Goal: Task Accomplishment & Management: Use online tool/utility

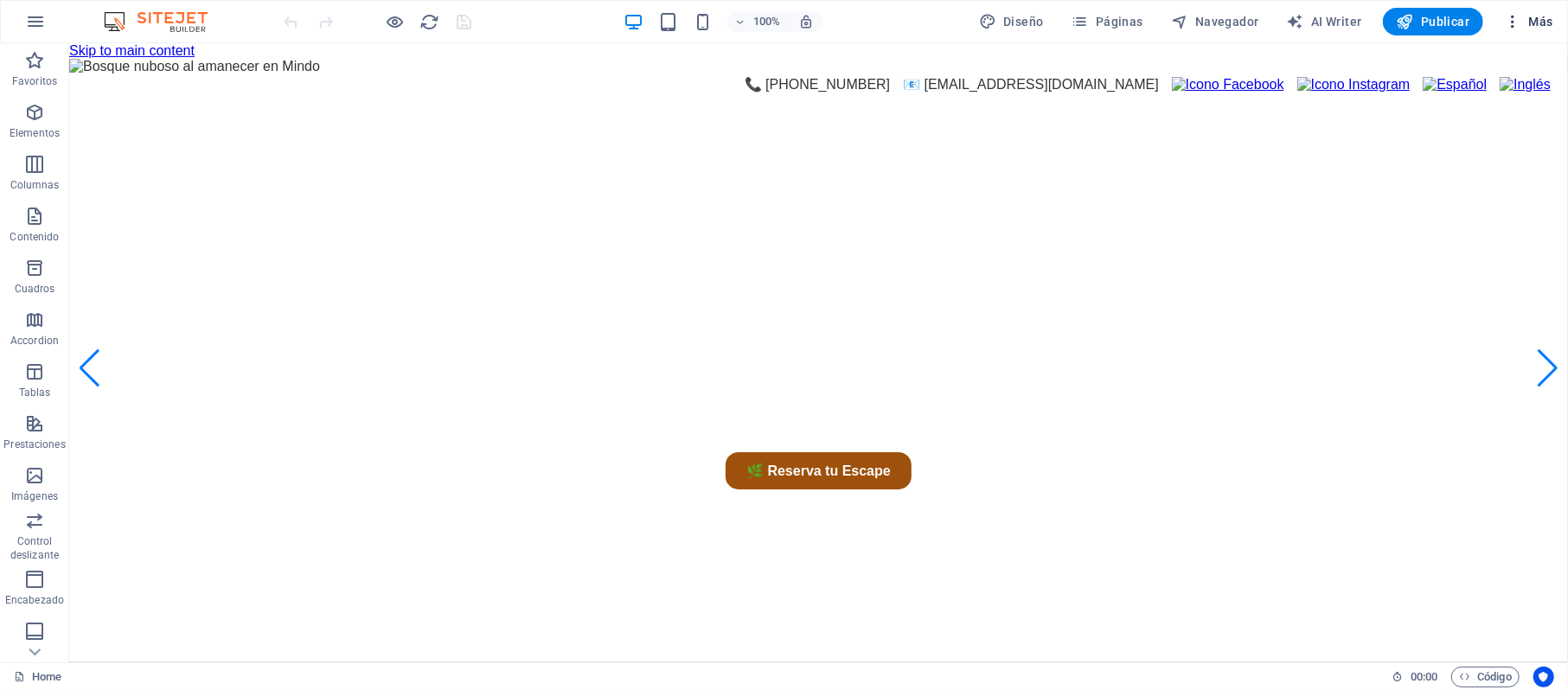
click at [1538, 19] on span "Más" at bounding box center [1529, 21] width 49 height 17
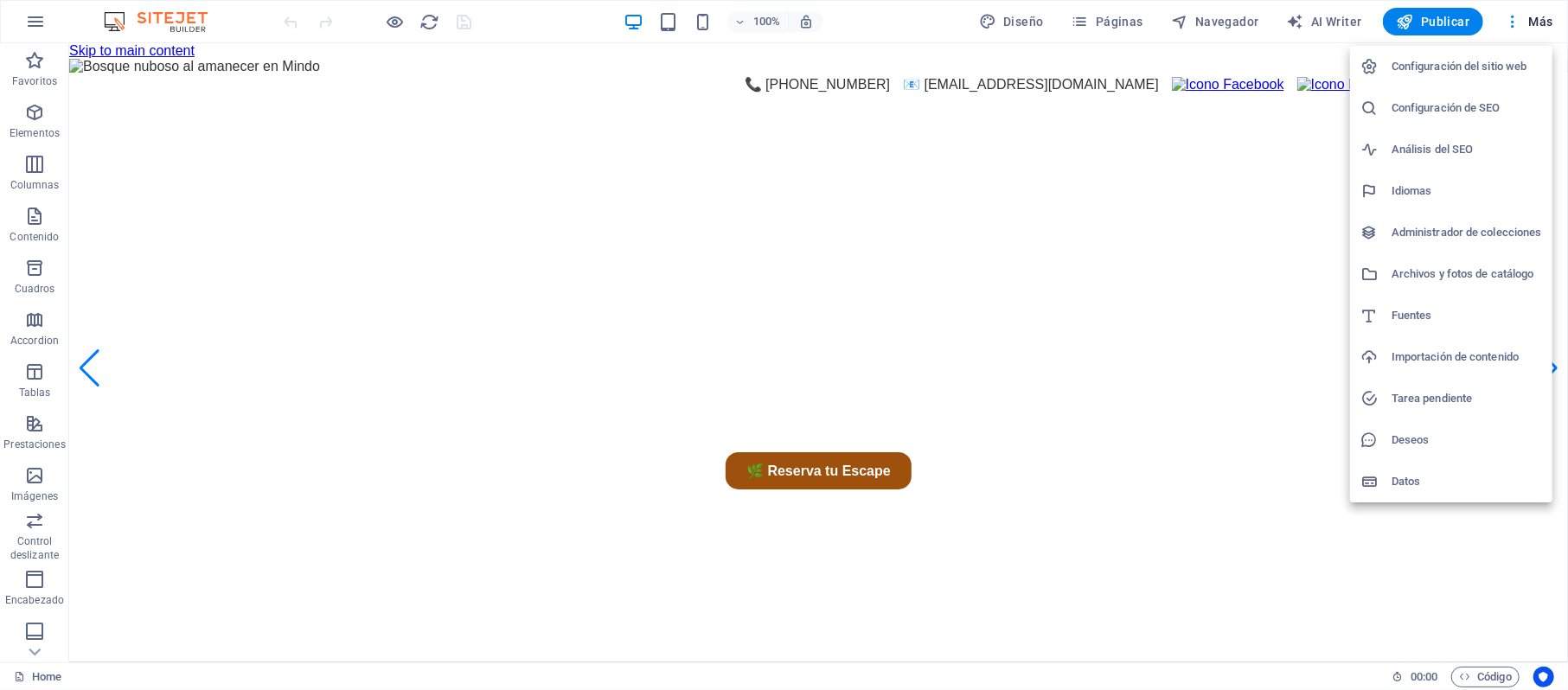
click at [1426, 271] on h6 "Archivos y fotos de catálogo" at bounding box center [1467, 274] width 150 height 21
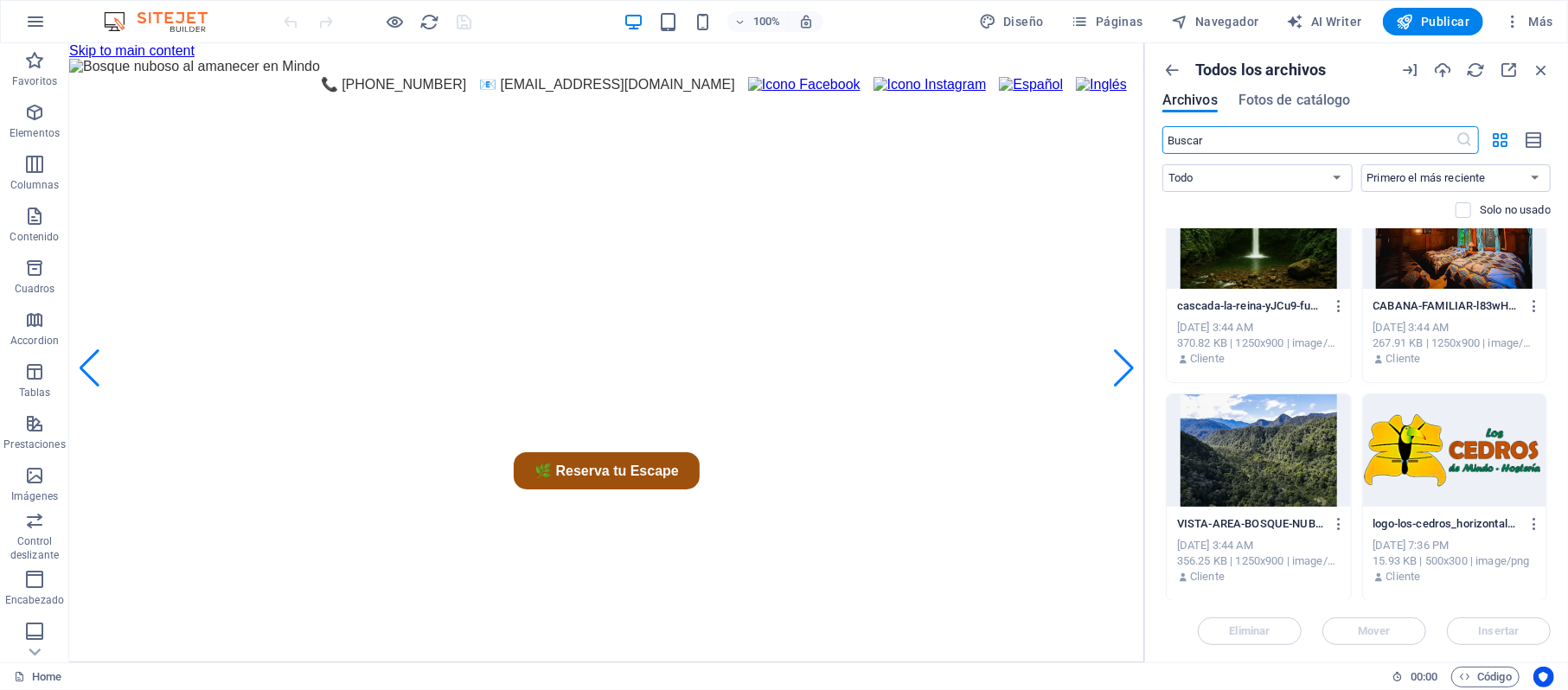
scroll to position [1615, 0]
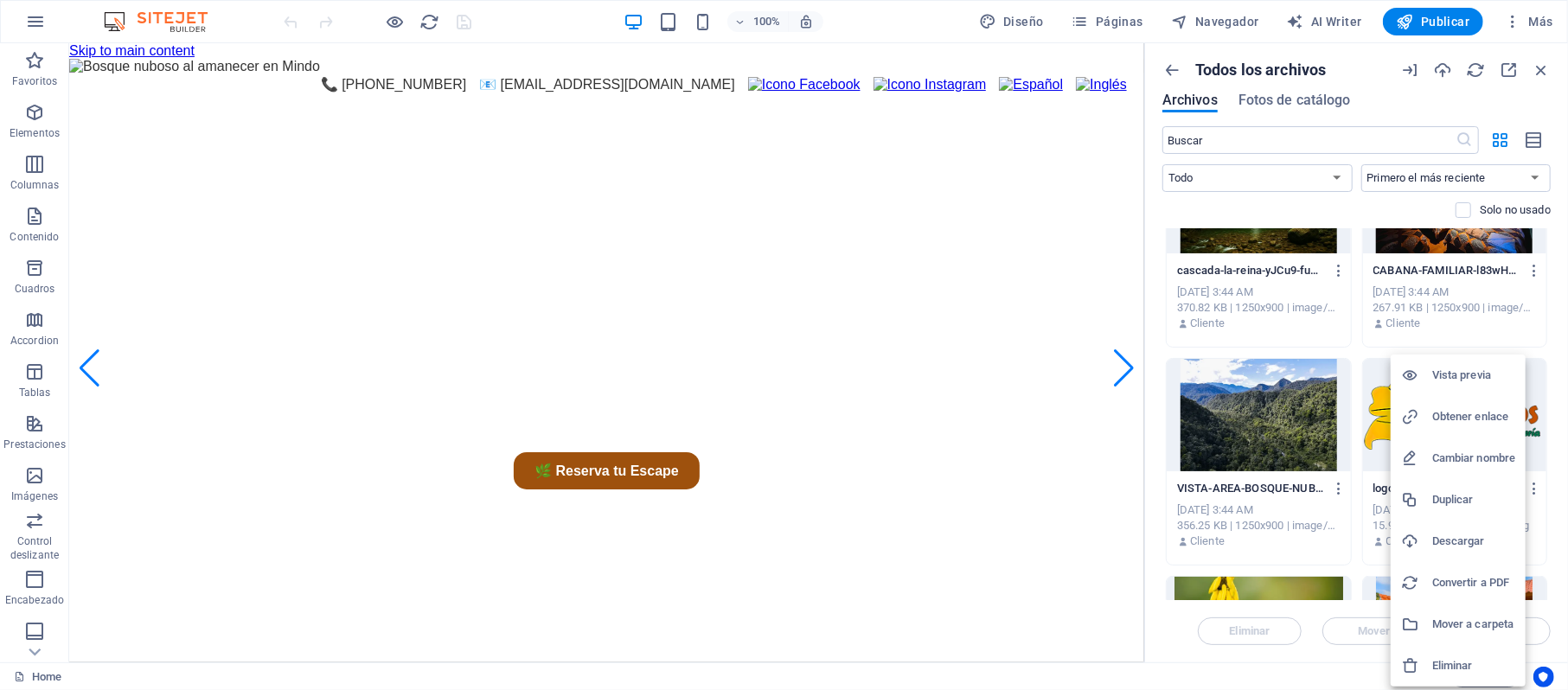
click at [1462, 407] on h6 "Obtener enlace" at bounding box center [1474, 417] width 83 height 21
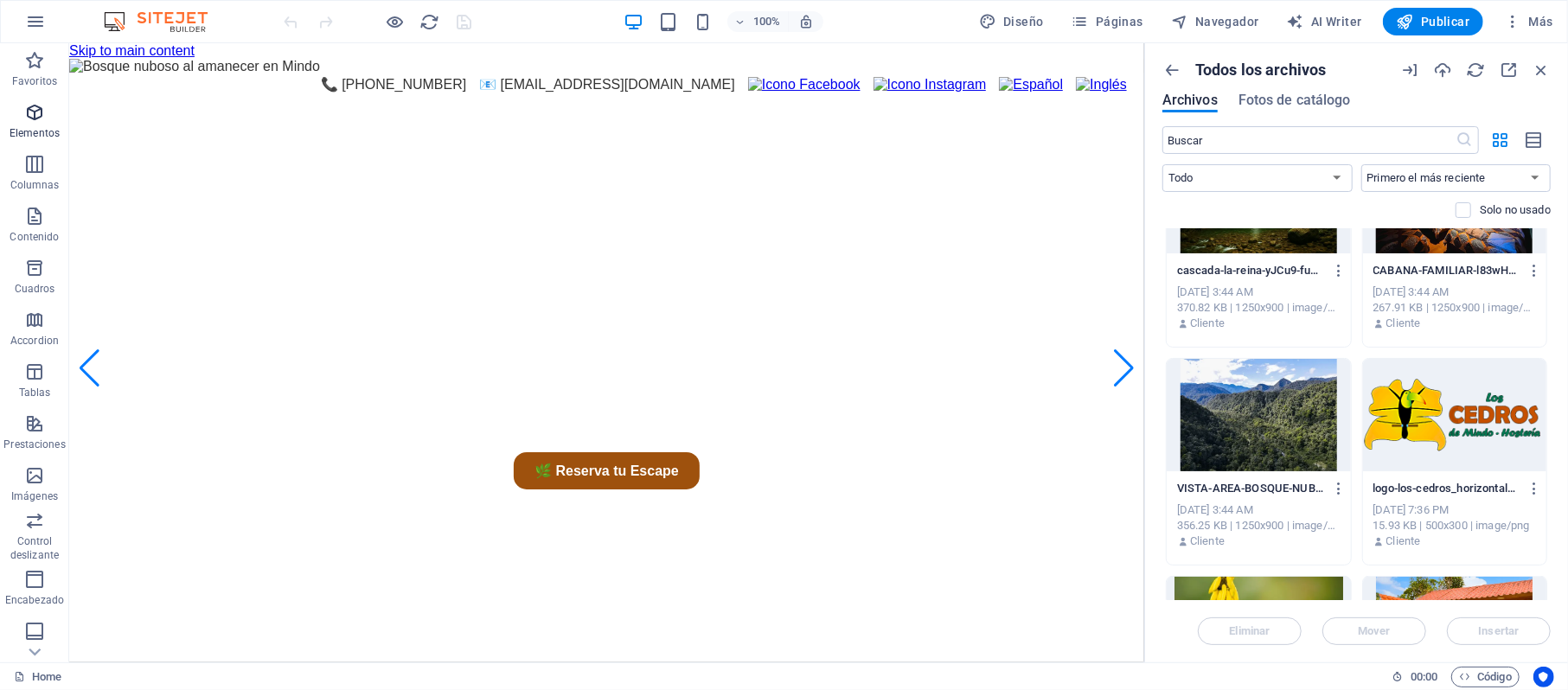
click at [35, 118] on icon "button" at bounding box center [34, 112] width 21 height 21
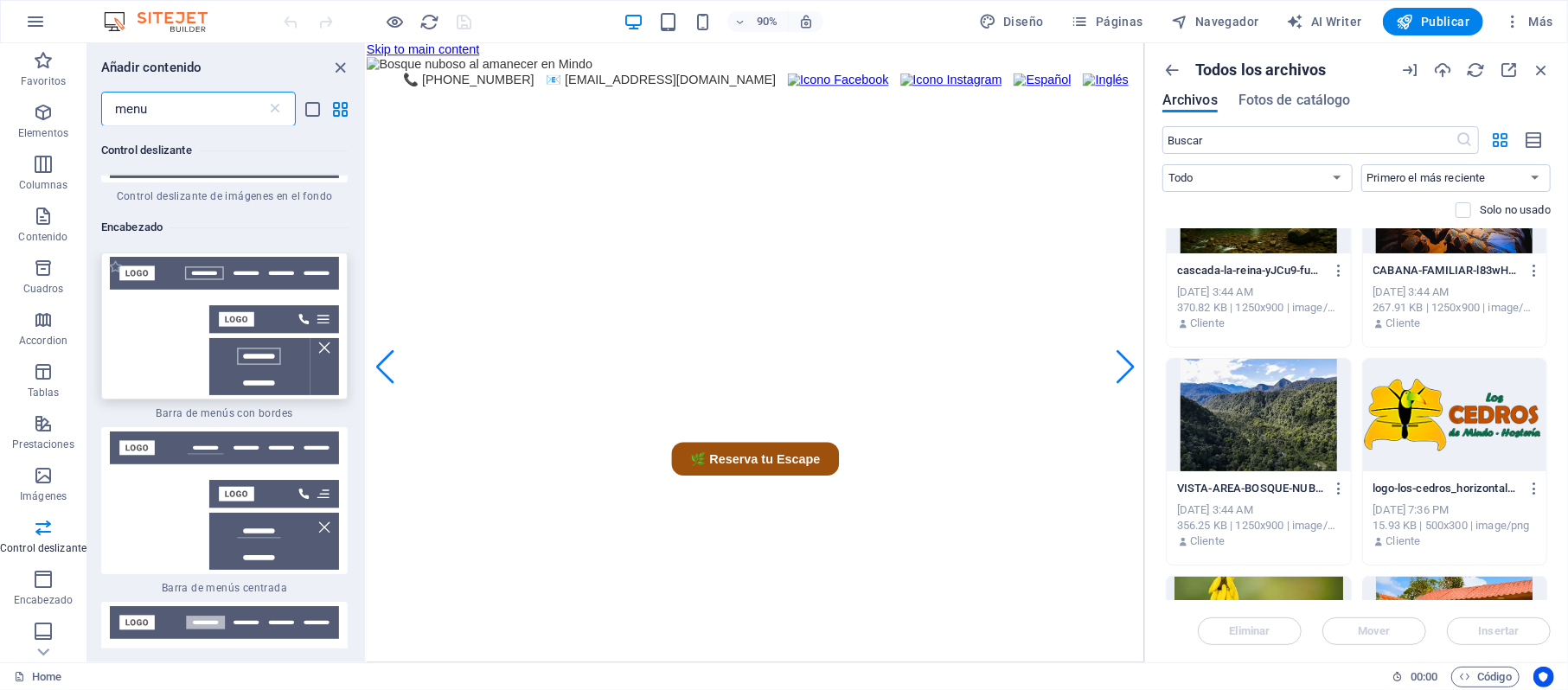
scroll to position [461, 0]
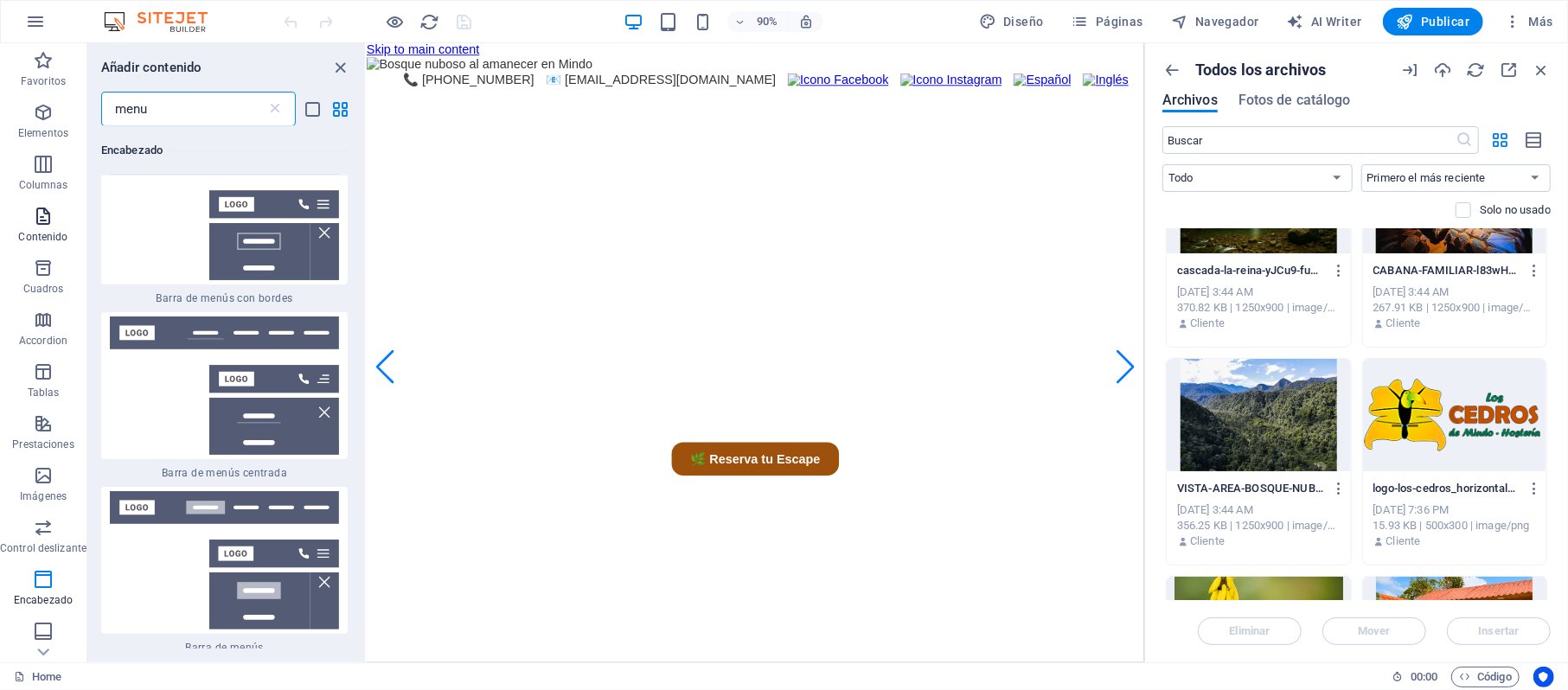
type input "menu"
click at [1034, 16] on span "Diseño" at bounding box center [1012, 21] width 65 height 17
select select "px"
select select "400"
select select "px"
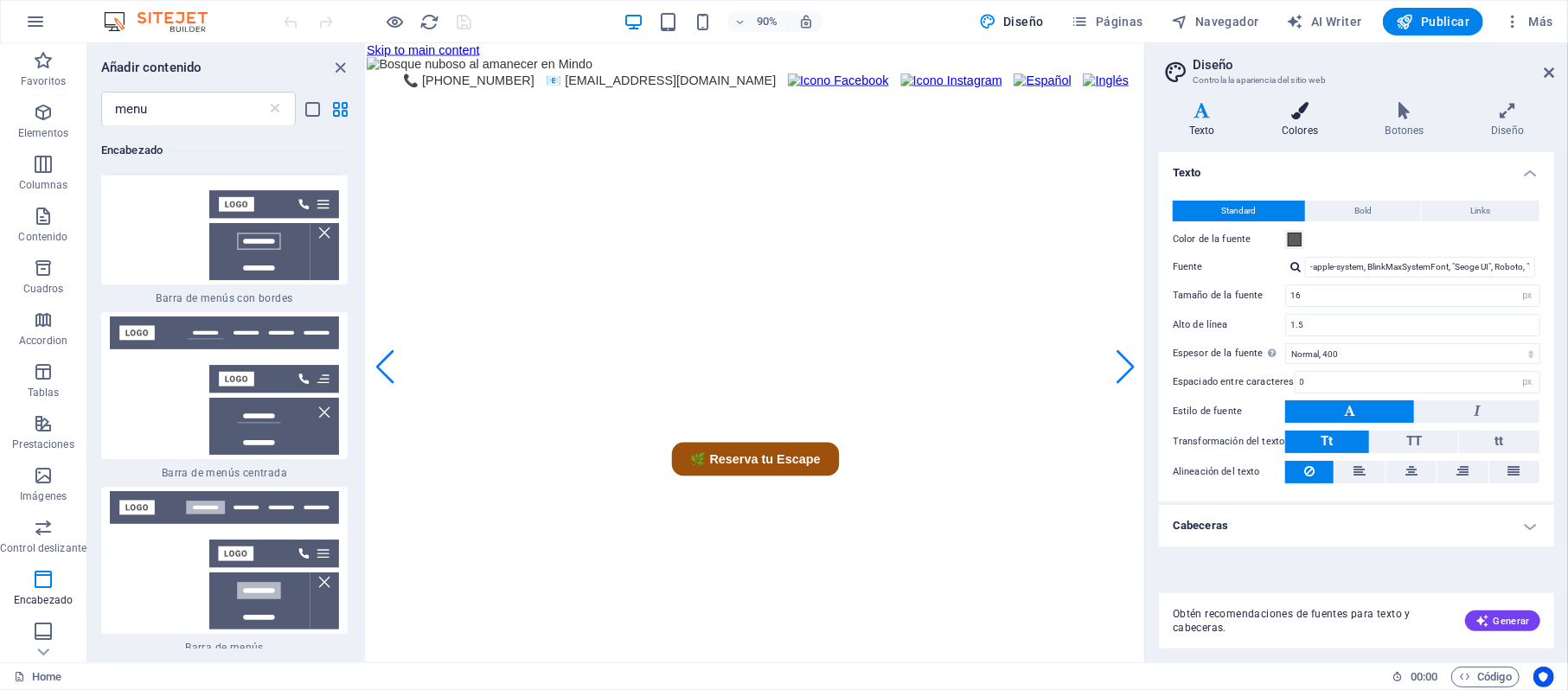
click at [1305, 108] on icon at bounding box center [1300, 110] width 97 height 17
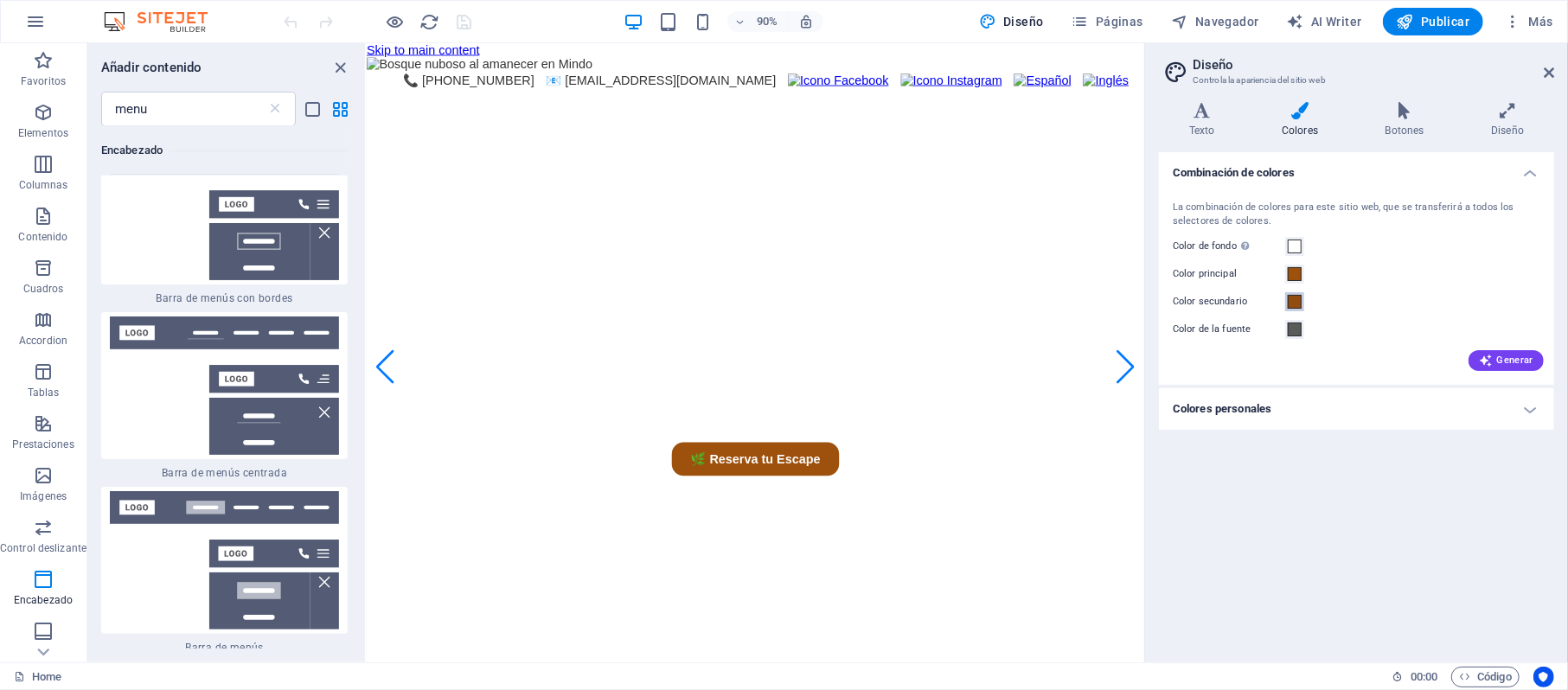
click at [1293, 301] on span at bounding box center [1295, 302] width 14 height 14
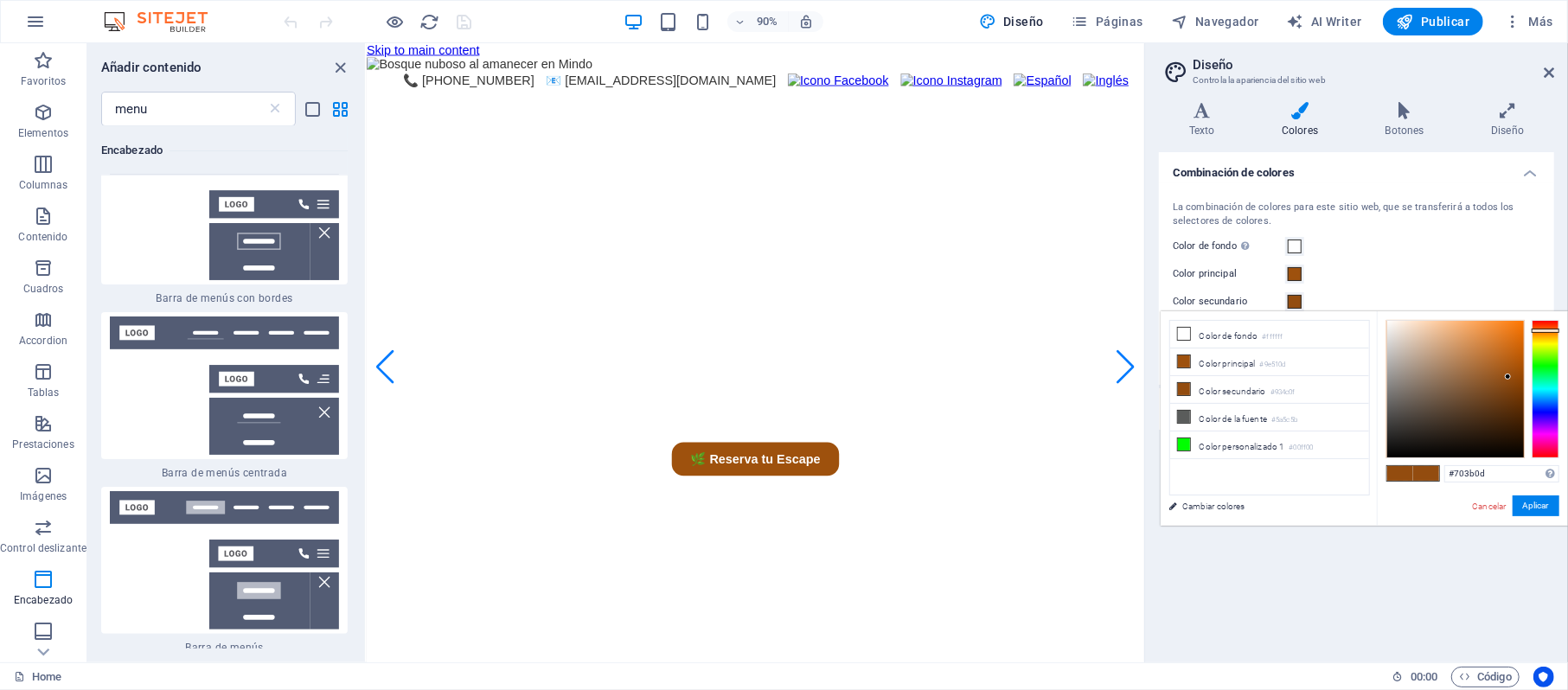
click at [1507, 396] on div at bounding box center [1456, 389] width 137 height 137
type input "#512a08"
click at [1509, 413] on div at bounding box center [1456, 389] width 137 height 137
click at [1504, 474] on input "#512a08" at bounding box center [1502, 473] width 115 height 17
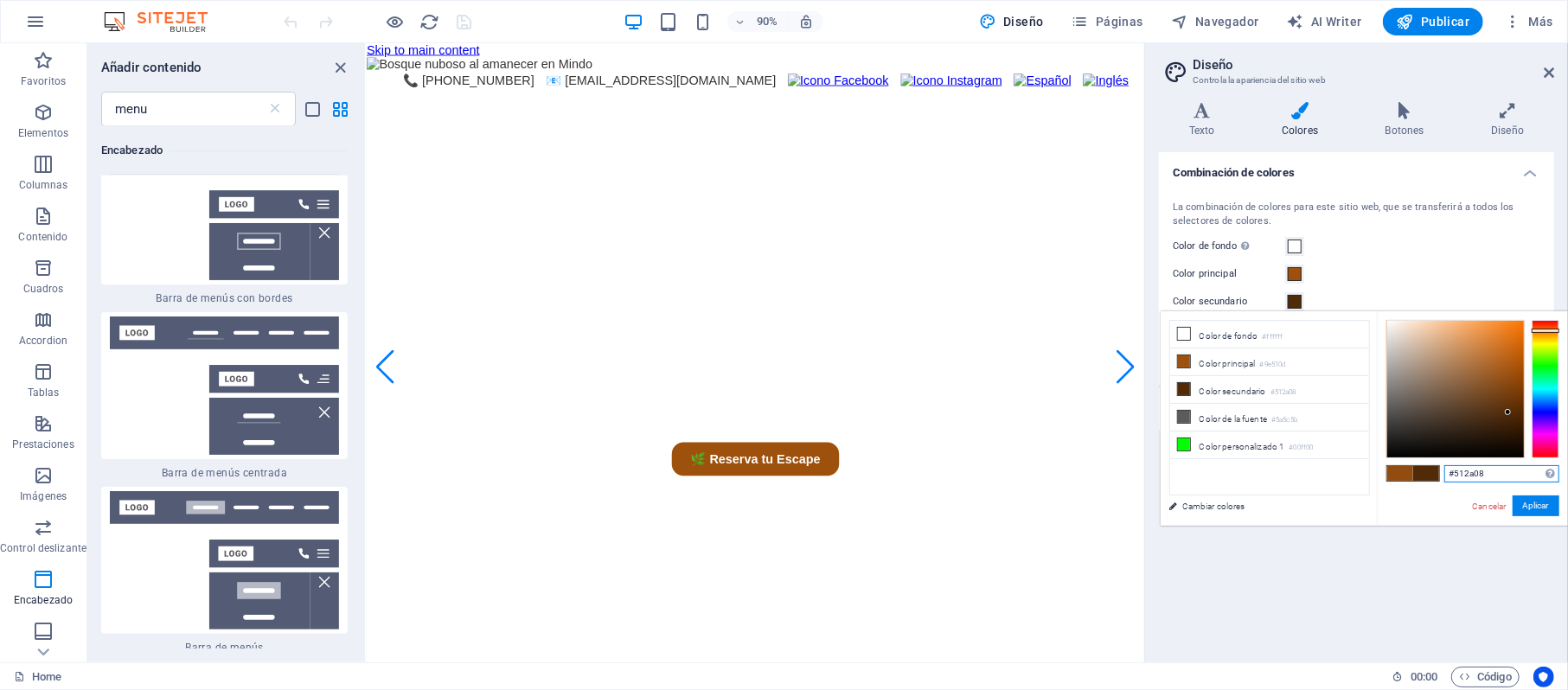
click at [1504, 474] on input "#512a08" at bounding box center [1502, 473] width 115 height 17
click at [1483, 507] on link "Cancelar" at bounding box center [1490, 506] width 38 height 13
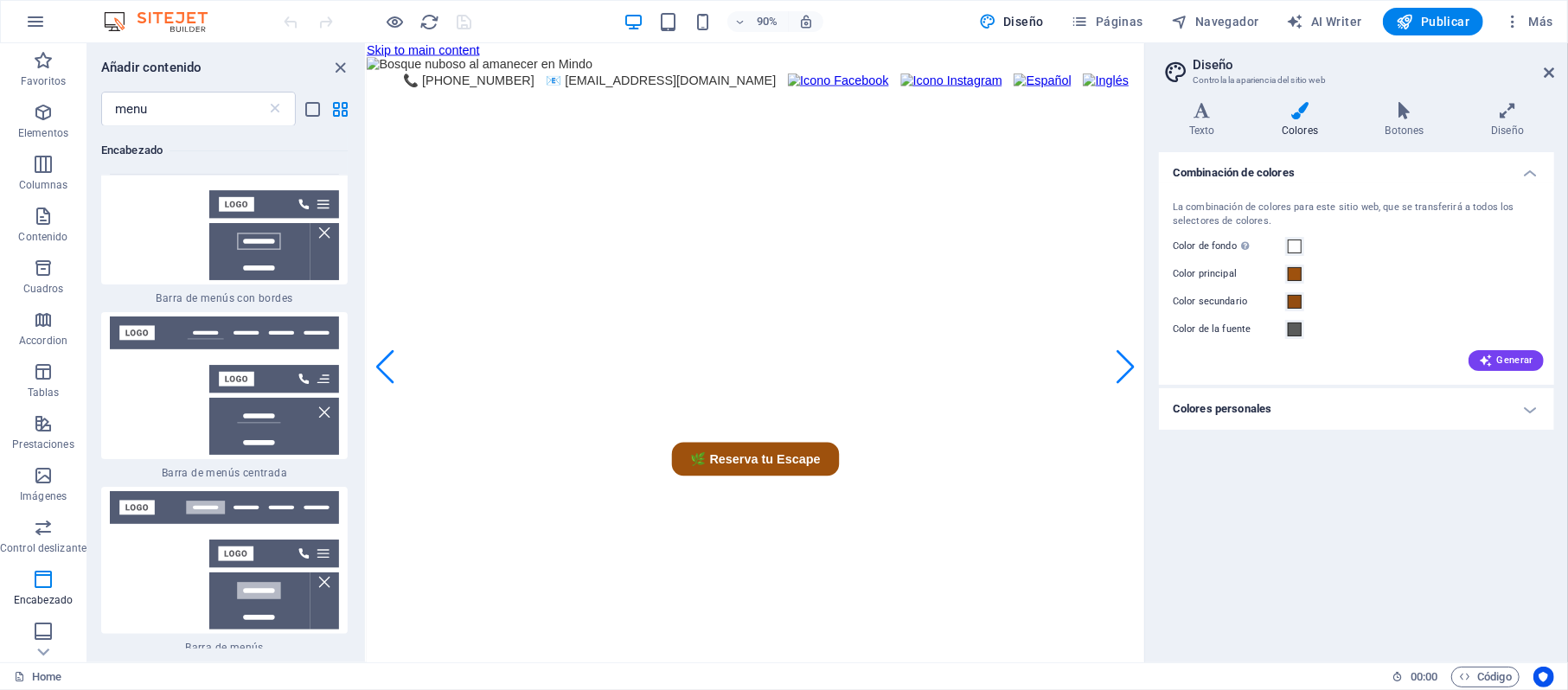
click at [1240, 403] on h4 "Colores personales" at bounding box center [1356, 409] width 395 height 42
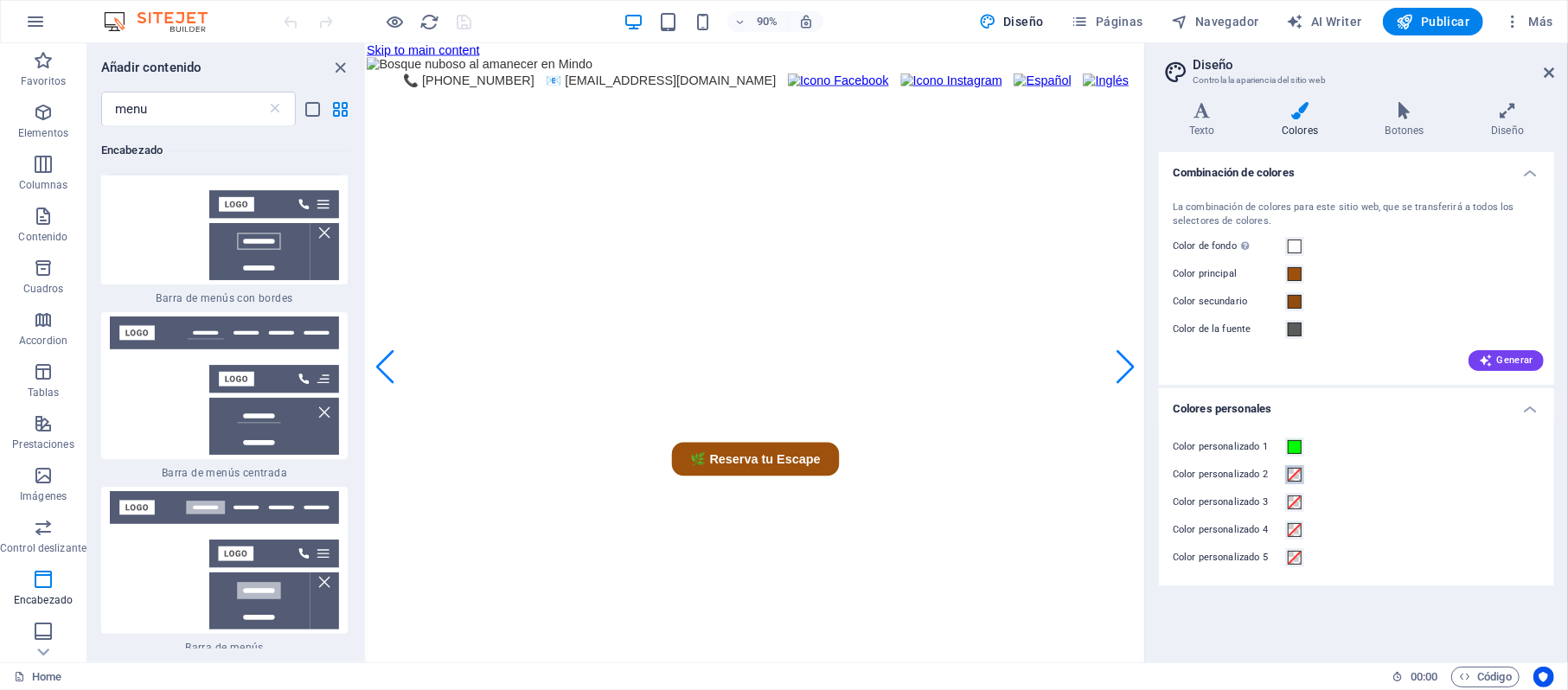
click at [1296, 474] on span at bounding box center [1295, 475] width 14 height 14
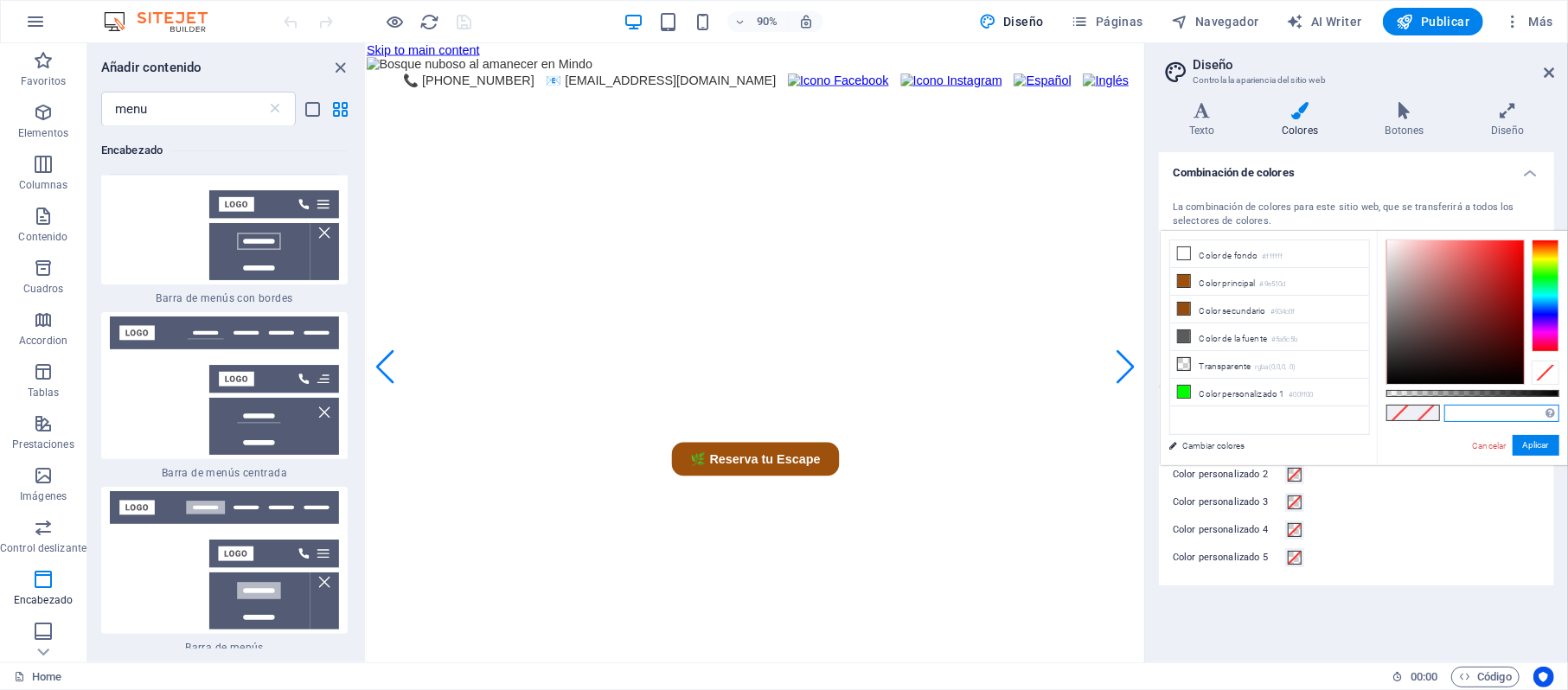
click at [1499, 416] on input "text" at bounding box center [1502, 413] width 115 height 17
paste input "#512a08"
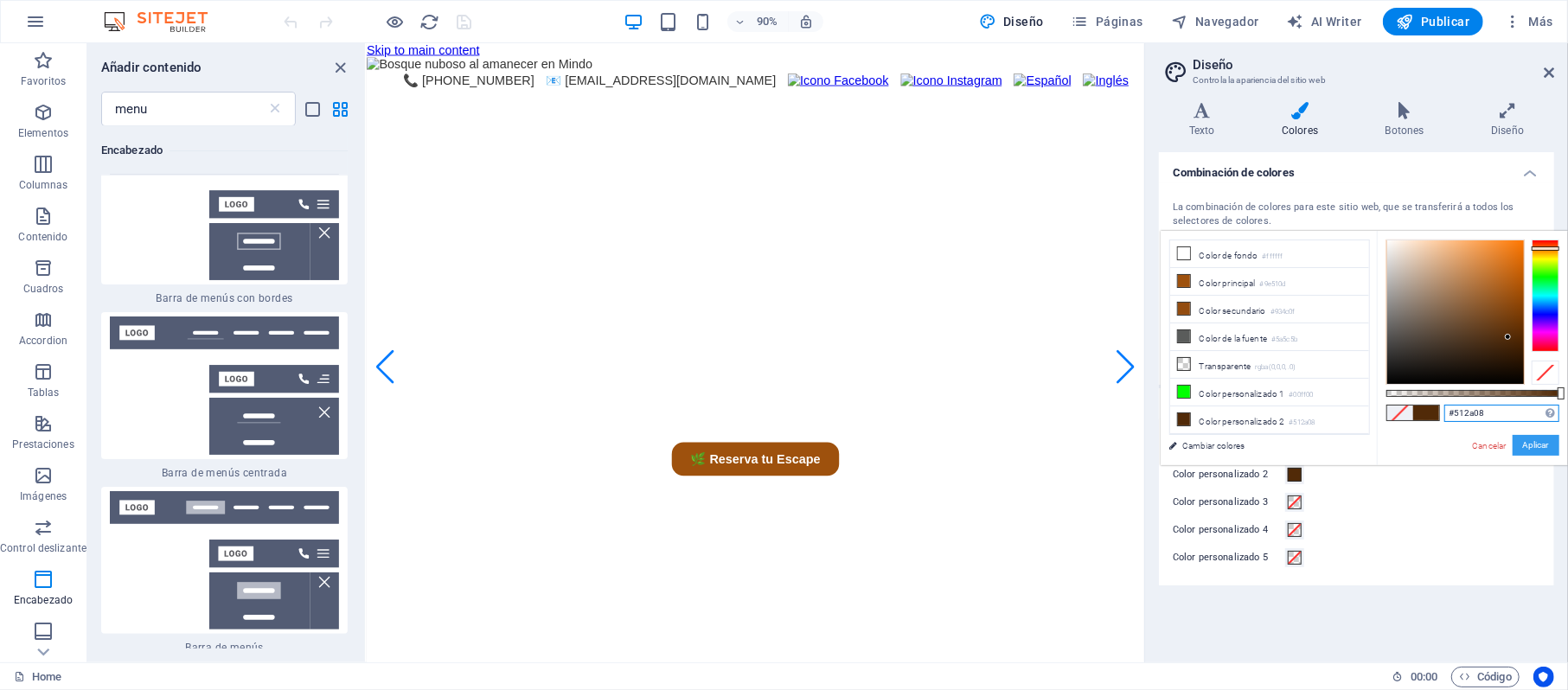
type input "#512a08"
click at [1536, 440] on button "Aplicar" at bounding box center [1535, 445] width 47 height 21
